Goal: Check status: Check status

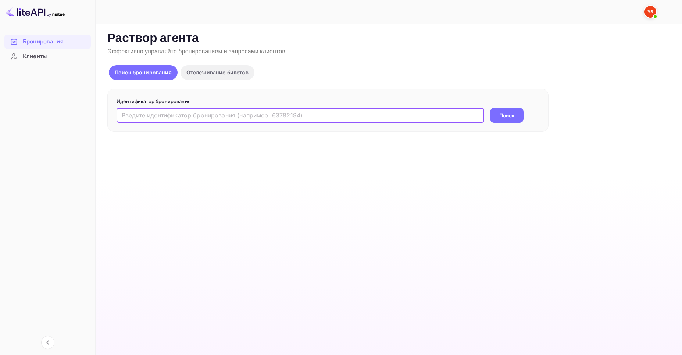
paste input "9613682"
type input "9613682"
click at [504, 115] on ya-tr-span "Поиск" at bounding box center [507, 115] width 15 height 8
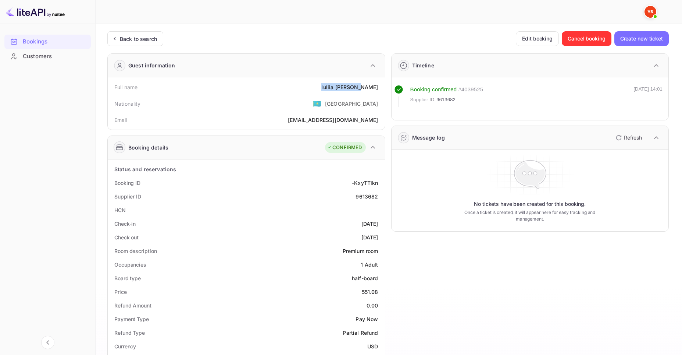
drag, startPoint x: 344, startPoint y: 89, endPoint x: 385, endPoint y: 89, distance: 41.2
click at [385, 89] on div "Full name [PERSON_NAME] Nationality 🇰🇿 [DEMOGRAPHIC_DATA] [PERSON_NAME] [PERSON…" at bounding box center [246, 103] width 277 height 52
copy div "[PERSON_NAME]"
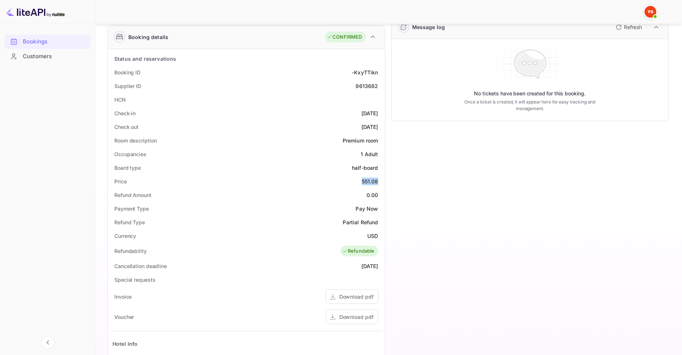
drag, startPoint x: 362, startPoint y: 181, endPoint x: 381, endPoint y: 183, distance: 19.2
click at [381, 183] on div "Price 551.08" at bounding box center [247, 181] width 272 height 14
copy div "551.08"
drag, startPoint x: 366, startPoint y: 235, endPoint x: 378, endPoint y: 235, distance: 11.8
click at [378, 235] on div "Currency USD" at bounding box center [247, 236] width 272 height 14
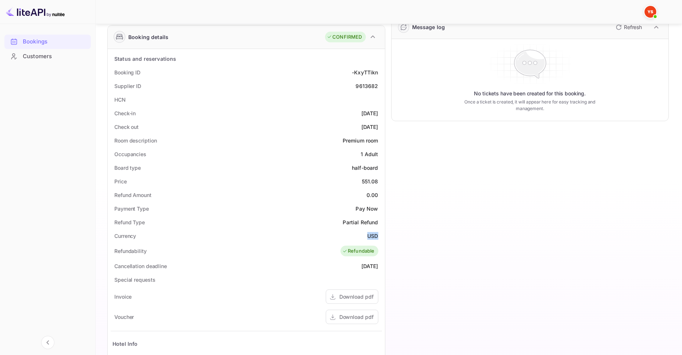
copy div "USD"
